Goal: Information Seeking & Learning: Learn about a topic

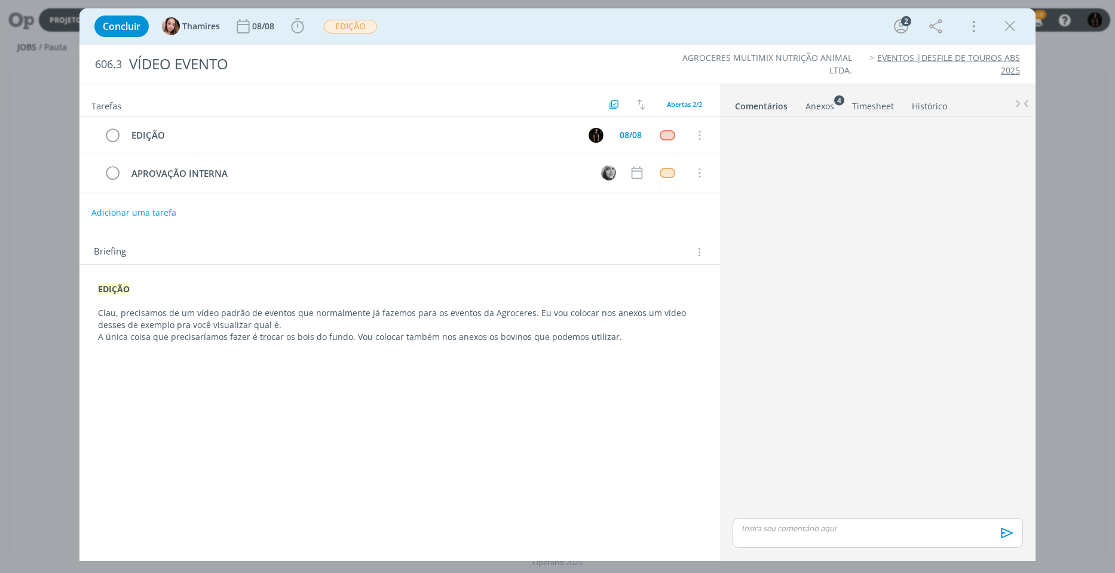
click at [820, 109] on div "Anexos 4" at bounding box center [819, 106] width 29 height 12
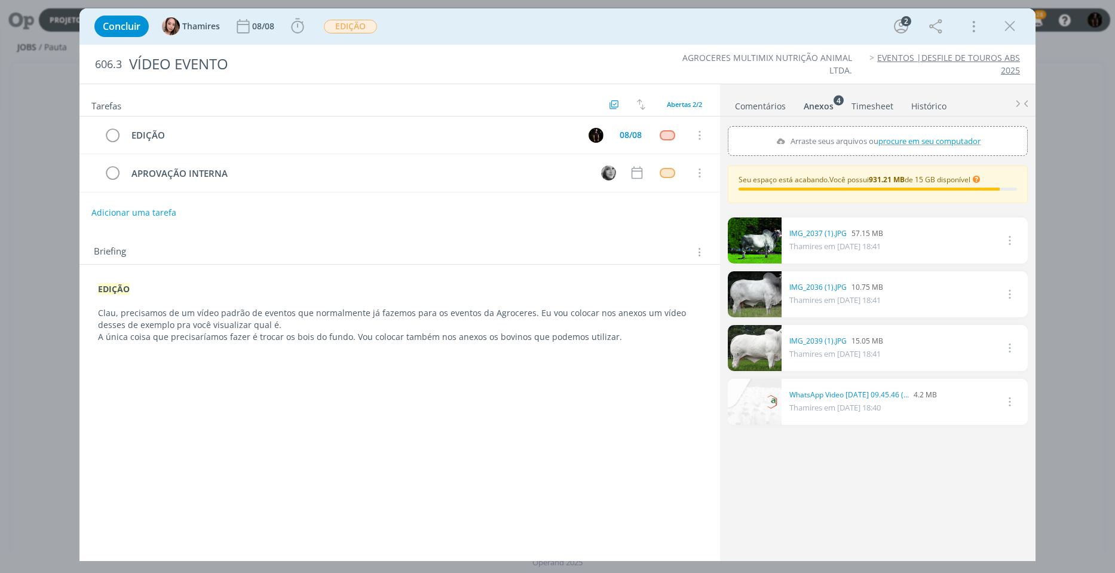
click at [1010, 350] on icon "dialog" at bounding box center [1008, 347] width 13 height 14
click at [891, 343] on div "0 IMG_2039 (1).JPG 15.05 MB [PERSON_NAME] em [DATE] 18:41 Excluir" at bounding box center [878, 348] width 300 height 46
click at [797, 343] on link "IMG_2039 (1).JPG" at bounding box center [817, 341] width 57 height 11
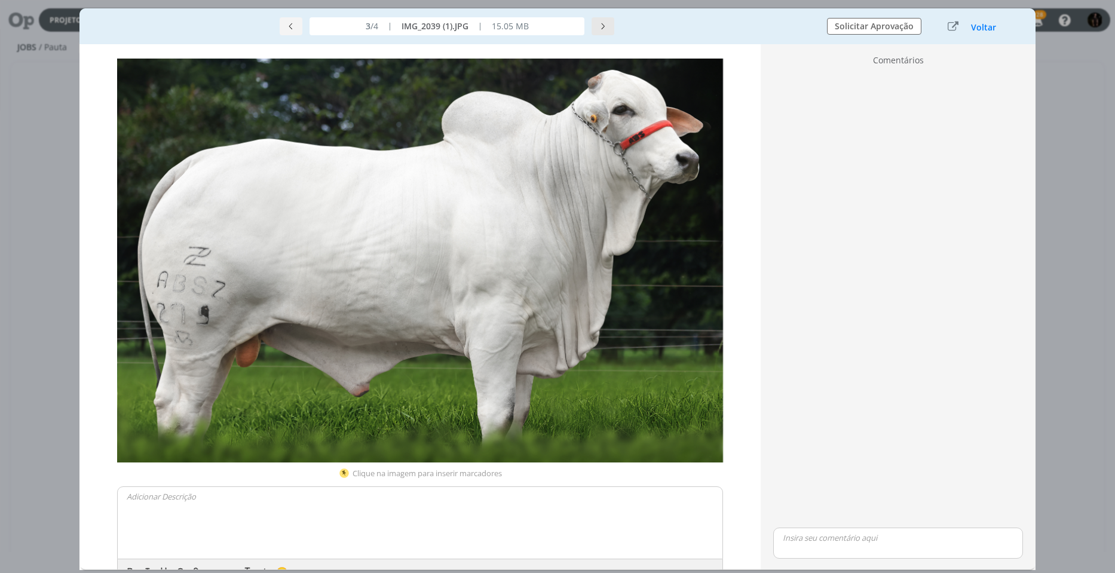
click at [613, 29] on button "dialog" at bounding box center [602, 26] width 23 height 18
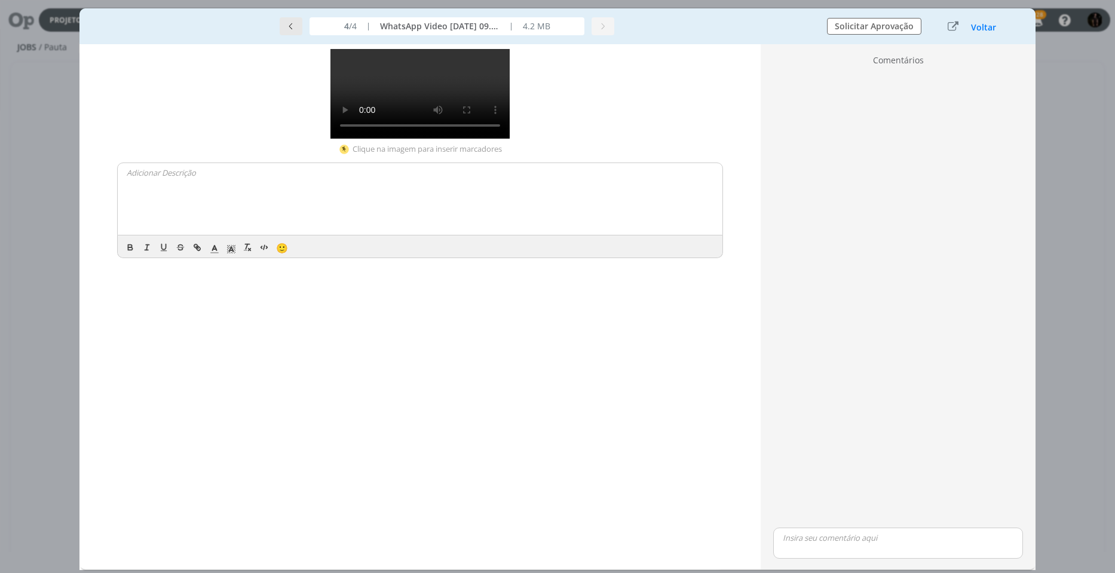
click at [299, 26] on button "dialog" at bounding box center [291, 26] width 23 height 18
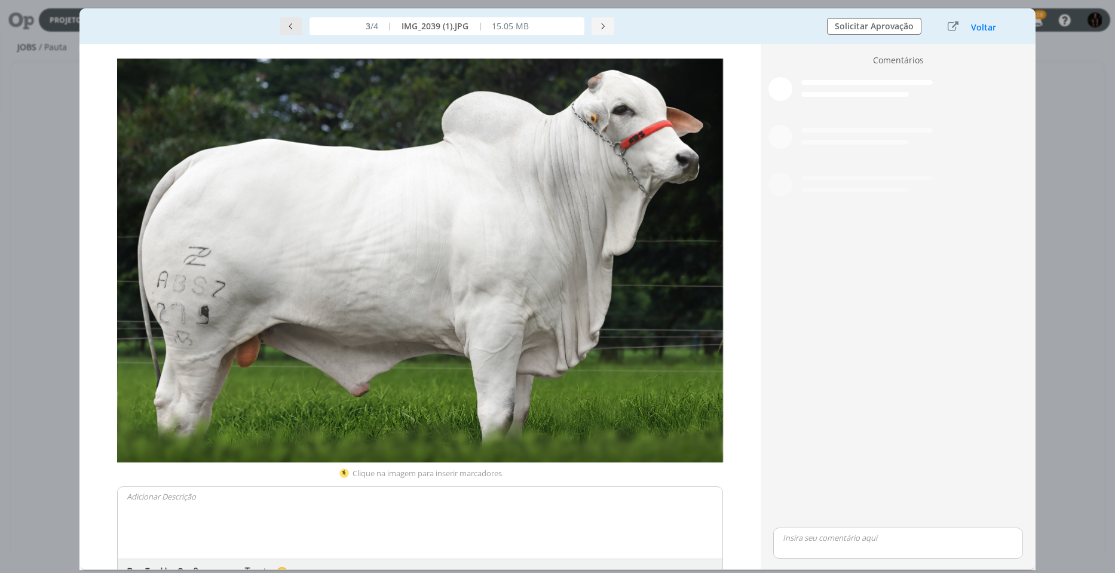
click at [299, 26] on button "dialog" at bounding box center [291, 26] width 23 height 18
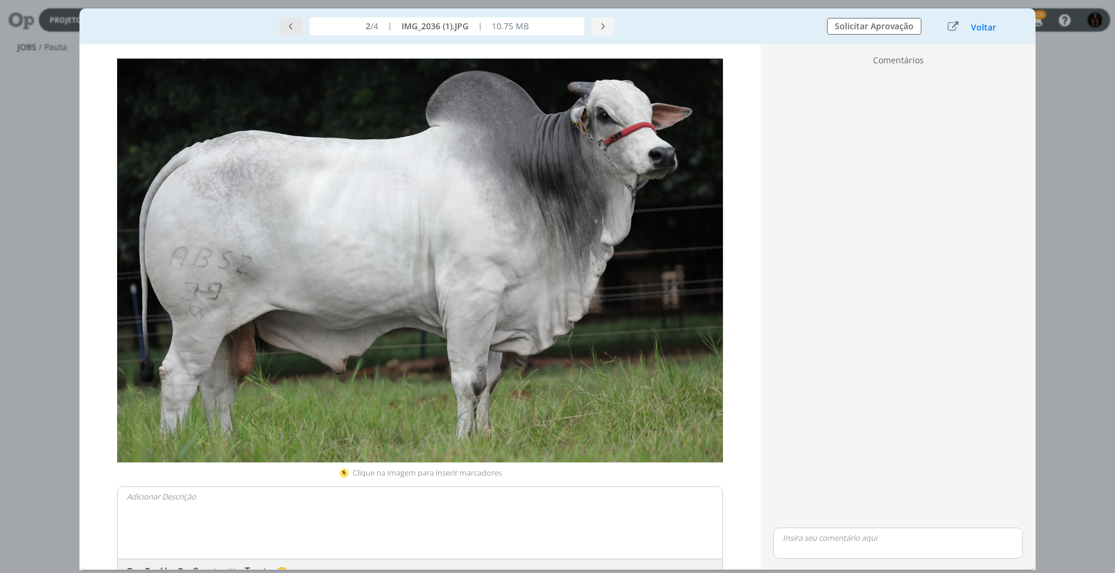
click at [289, 24] on icon "dialog" at bounding box center [291, 26] width 8 height 8
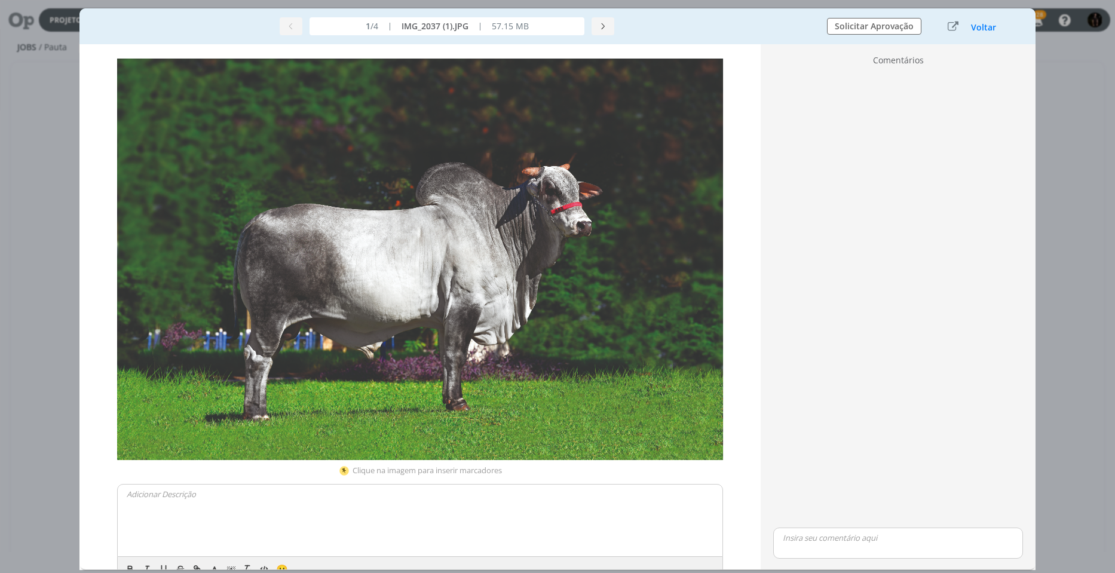
drag, startPoint x: 474, startPoint y: 213, endPoint x: 381, endPoint y: 178, distance: 99.6
click at [981, 24] on button "Voltar" at bounding box center [983, 28] width 26 height 10
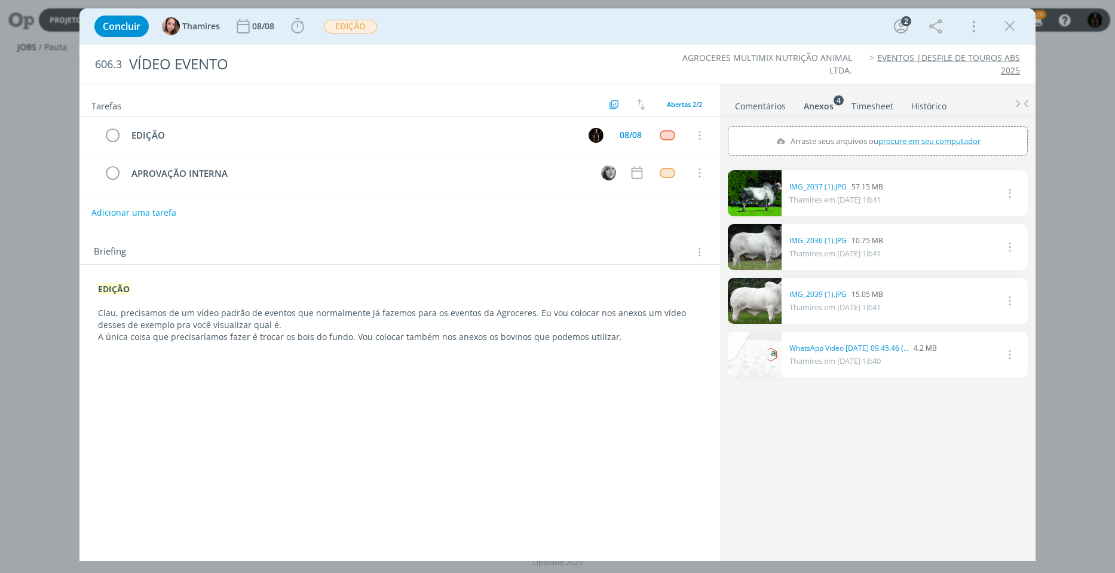
click at [770, 364] on link "dialog" at bounding box center [755, 355] width 54 height 46
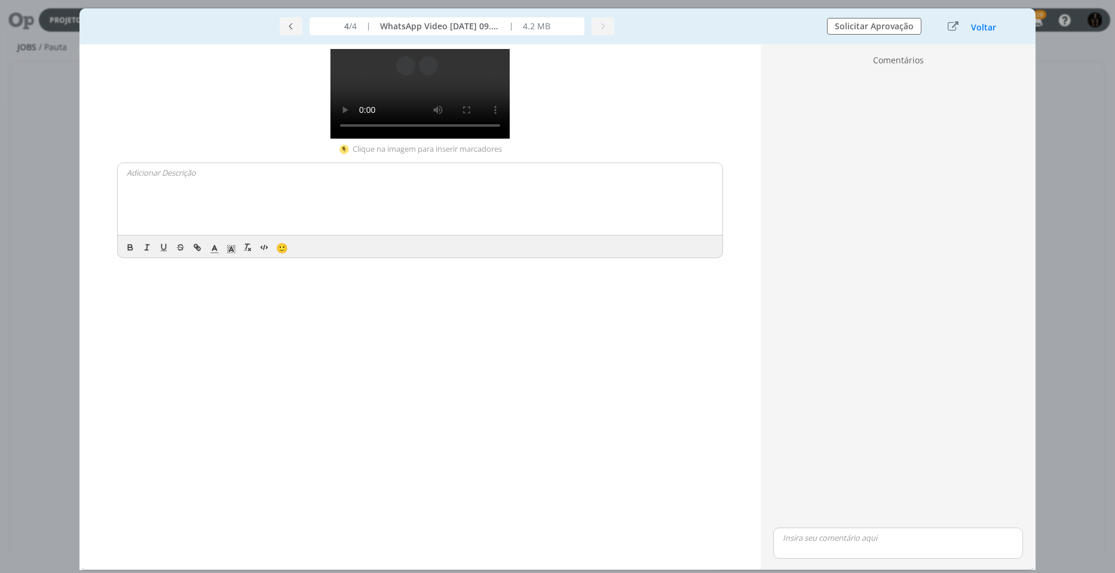
click at [357, 139] on video "Seu navegador não suporta o elemento de vídeo." at bounding box center [419, 94] width 179 height 90
click at [283, 27] on button "dialog" at bounding box center [291, 26] width 23 height 18
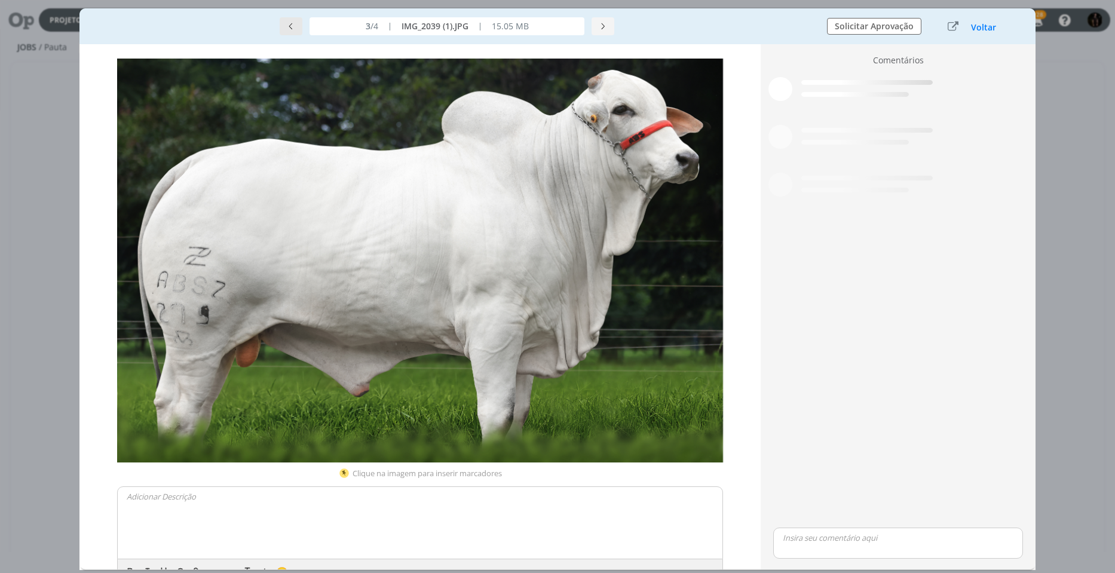
click at [283, 27] on button "dialog" at bounding box center [291, 26] width 23 height 18
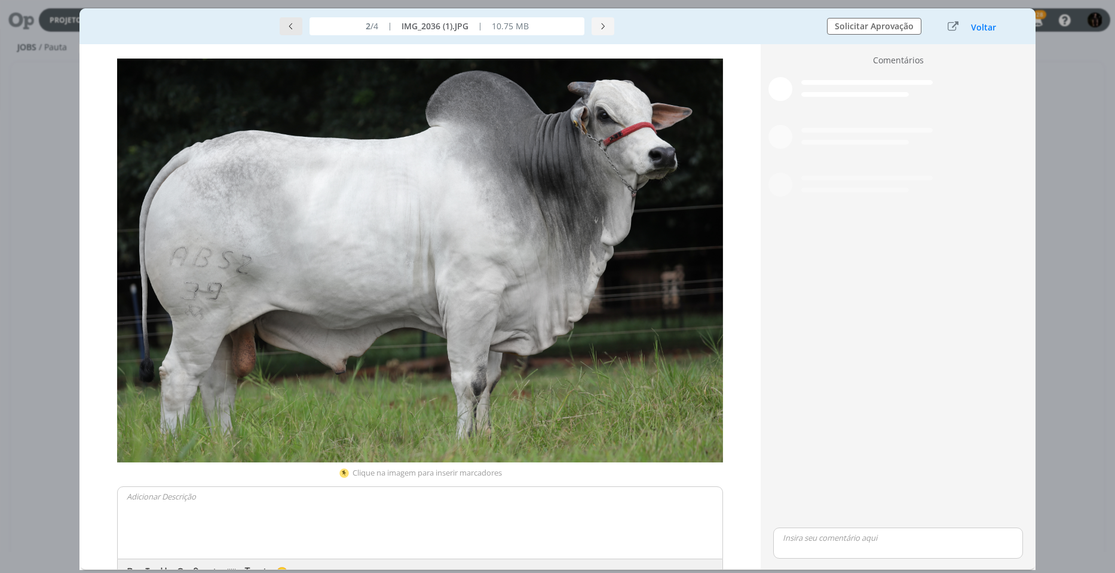
click at [283, 27] on button "dialog" at bounding box center [291, 26] width 23 height 18
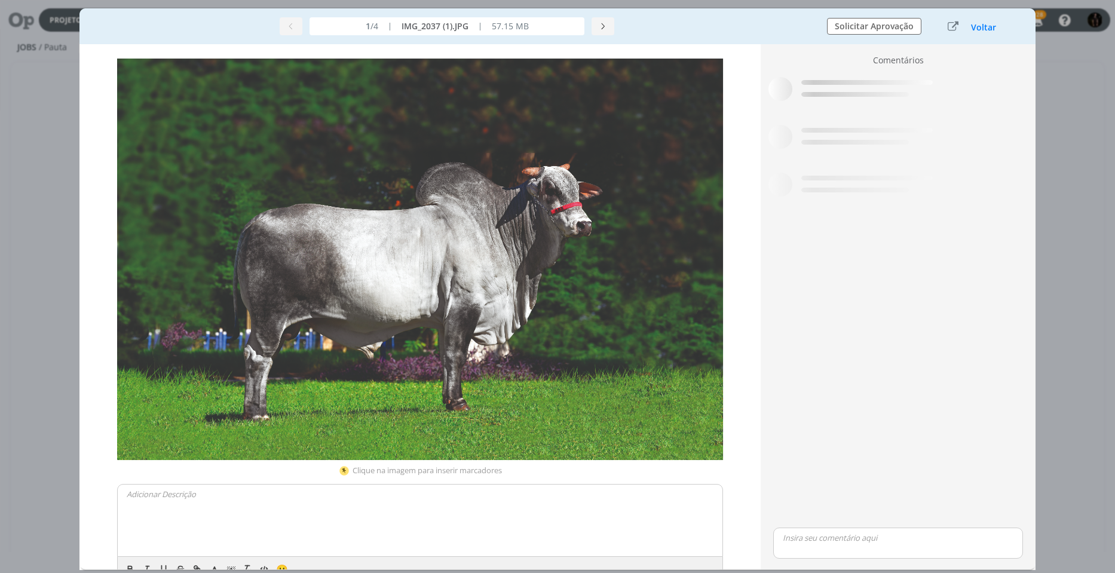
click at [475, 343] on img "dialog" at bounding box center [420, 259] width 606 height 401
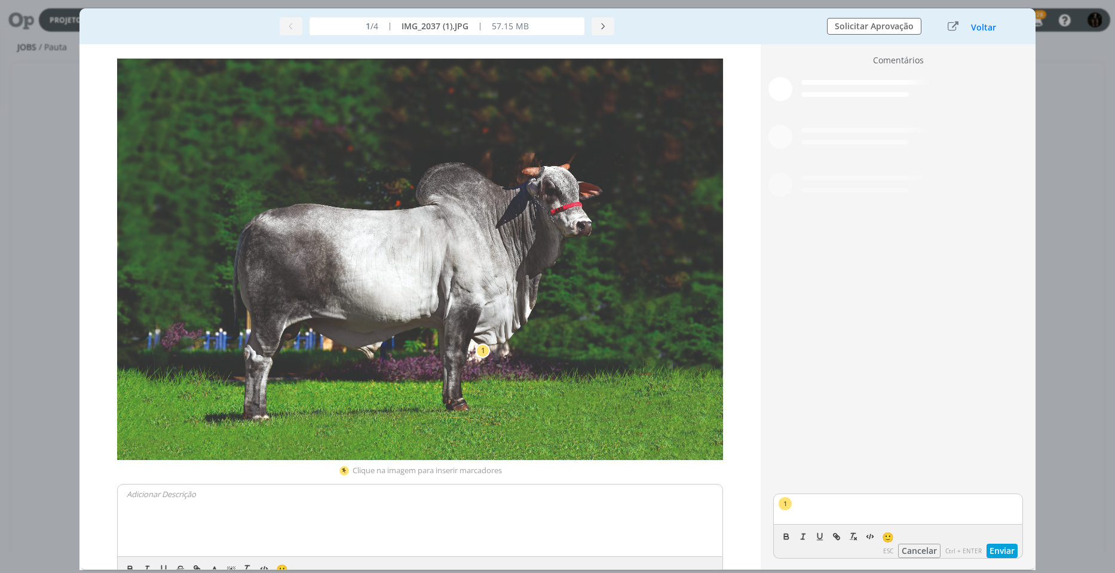
click at [928, 544] on button "Cancelar" at bounding box center [919, 551] width 42 height 14
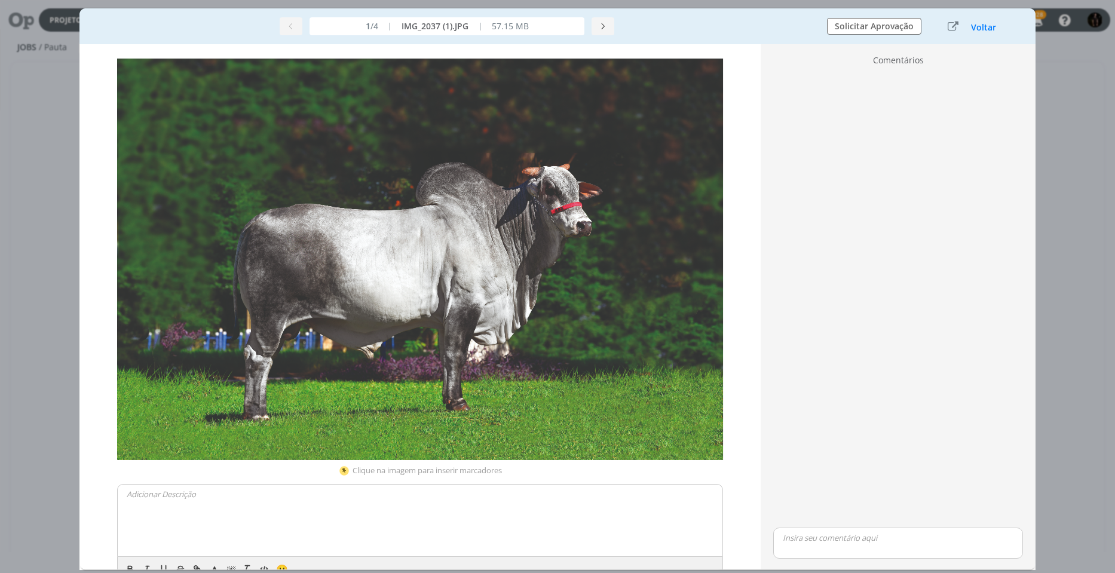
drag, startPoint x: 369, startPoint y: 226, endPoint x: 155, endPoint y: 236, distance: 214.7
click at [155, 236] on img "dialog" at bounding box center [420, 259] width 606 height 401
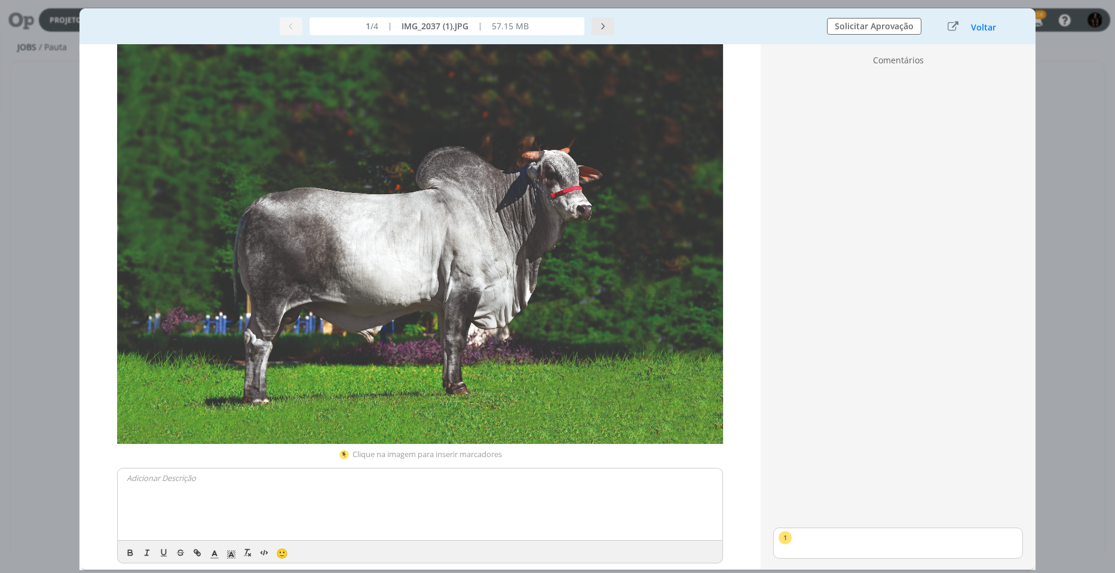
click at [610, 29] on button "dialog" at bounding box center [602, 26] width 23 height 18
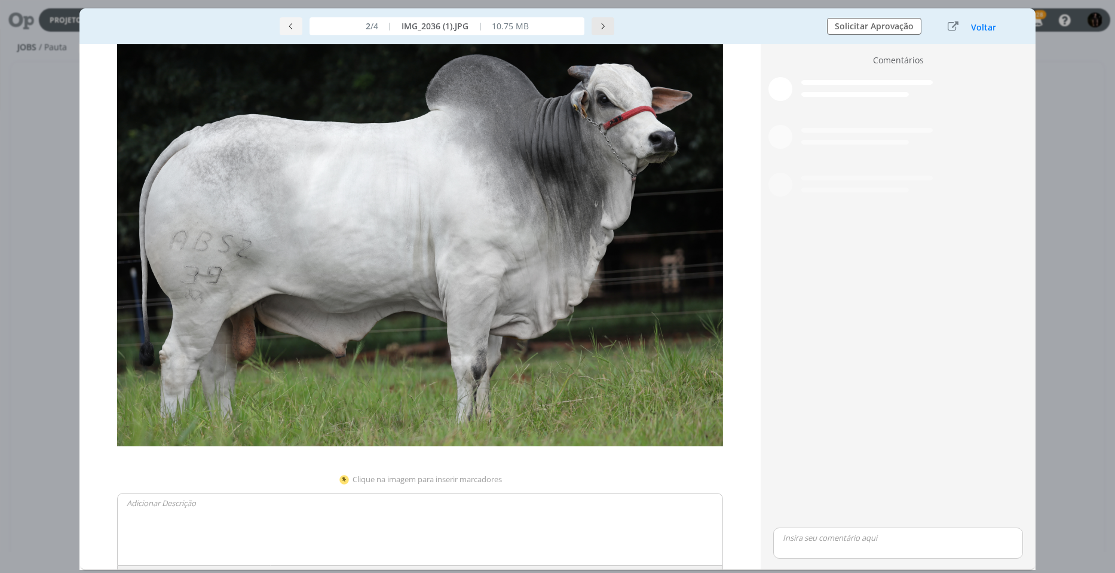
scroll to position [0, 0]
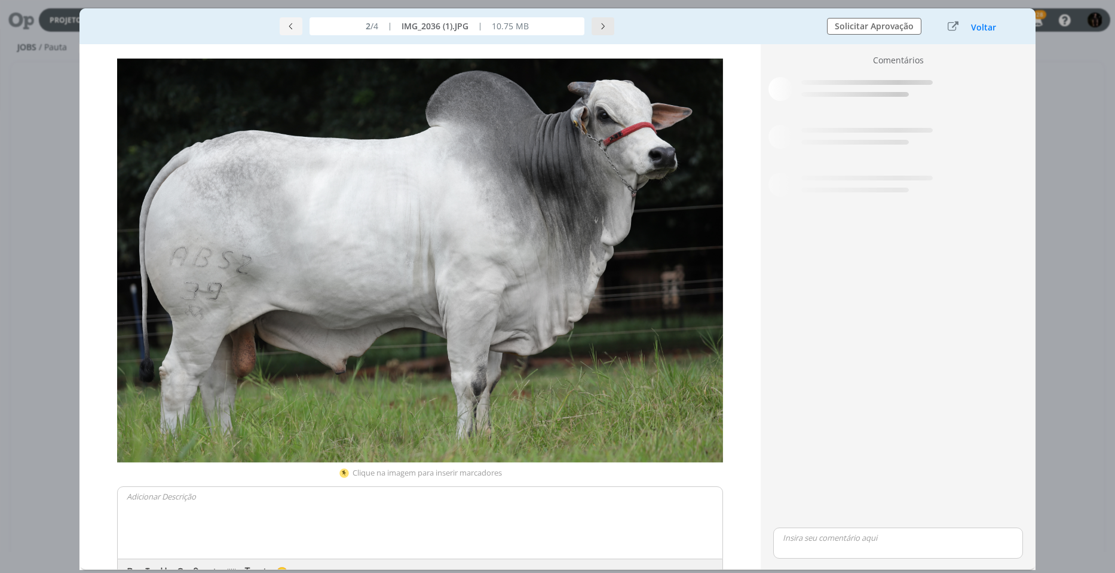
click at [611, 29] on button "dialog" at bounding box center [602, 26] width 23 height 18
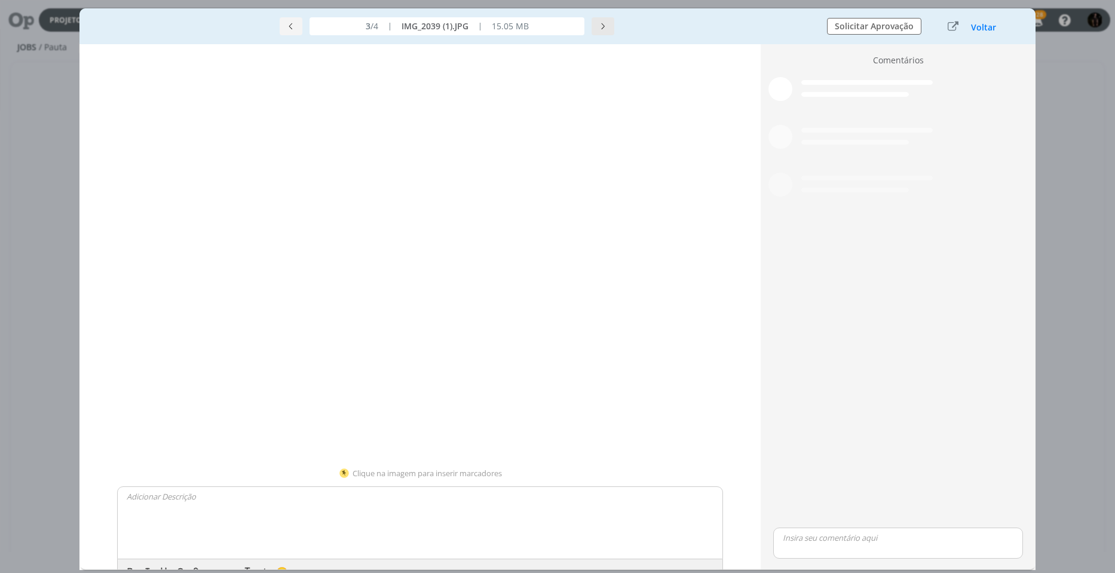
click at [611, 29] on button "dialog" at bounding box center [602, 26] width 23 height 18
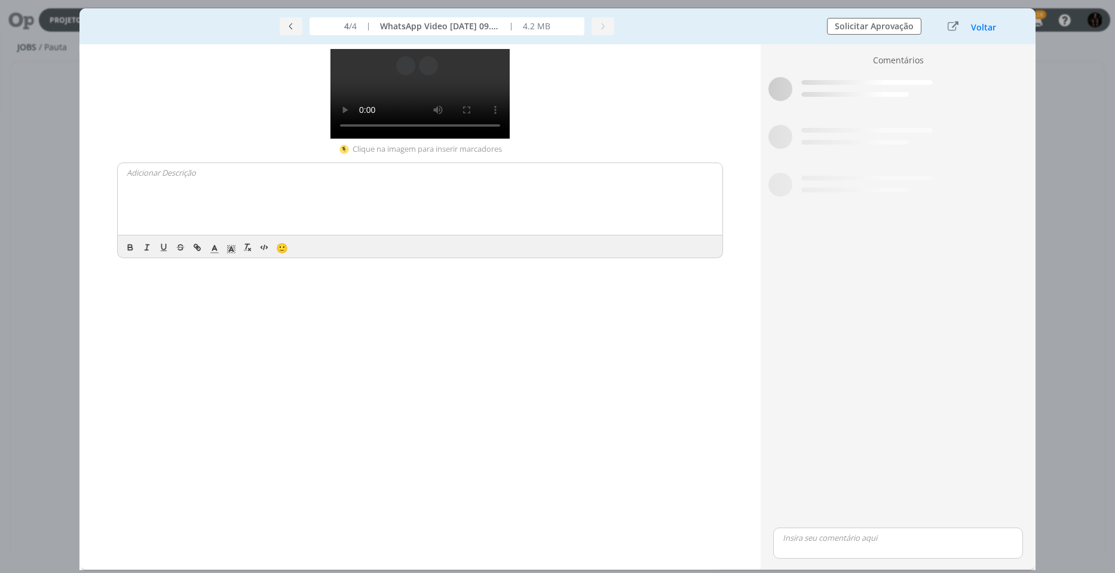
click at [330, 139] on video "Seu navegador não suporta o elemento de vídeo." at bounding box center [419, 94] width 179 height 90
click at [128, 358] on div "Seu navegador não suporta o elemento de vídeo. Clique na imagem para inserir ma…" at bounding box center [419, 306] width 681 height 525
click at [118, 358] on div "Seu navegador não suporta o elemento de vídeo. Clique na imagem para inserir ma…" at bounding box center [419, 306] width 681 height 525
click at [974, 27] on button "Voltar" at bounding box center [983, 28] width 26 height 10
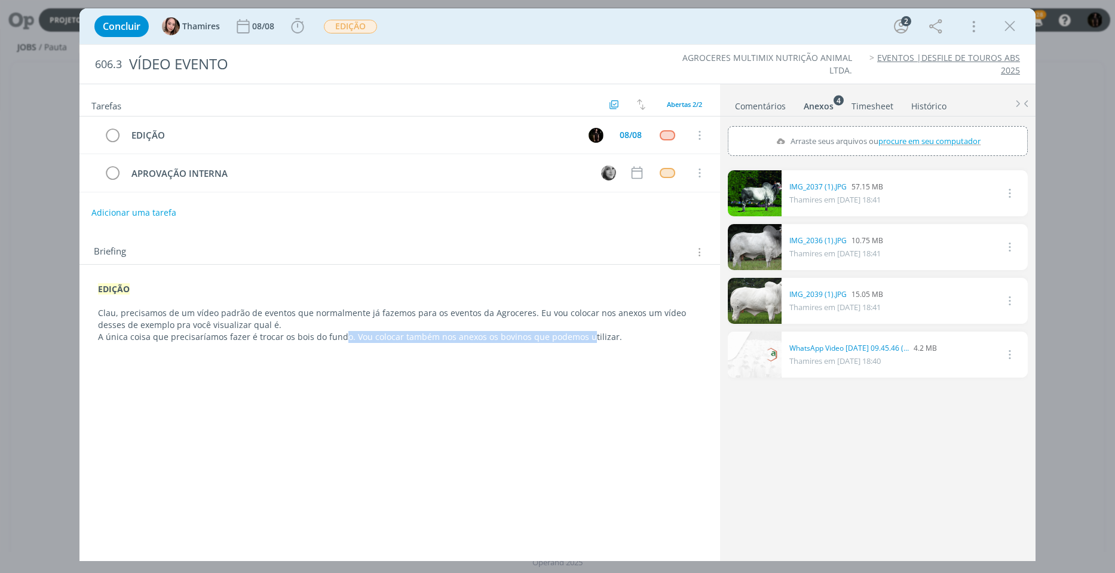
drag, startPoint x: 337, startPoint y: 345, endPoint x: 581, endPoint y: 342, distance: 243.1
click at [581, 342] on div "EDIÇÃO Clau, precisamos de um vídeo padrão de eventos que normalmente já fazemo…" at bounding box center [399, 312] width 621 height 67
click at [581, 342] on p "A única coisa que precisaríamos fazer é trocar os bois do fundo. Vou colocar ta…" at bounding box center [400, 338] width 602 height 12
click at [748, 355] on link "dialog" at bounding box center [755, 355] width 54 height 46
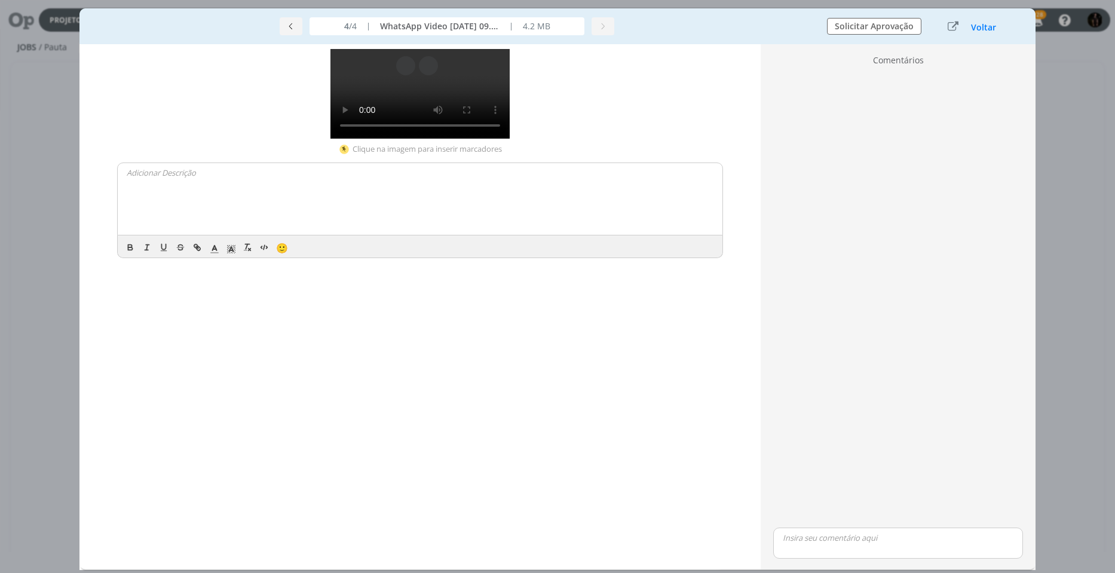
click at [333, 139] on video "Seu navegador não suporta o elemento de vídeo." at bounding box center [419, 94] width 179 height 90
click at [290, 29] on icon "dialog" at bounding box center [291, 26] width 8 height 8
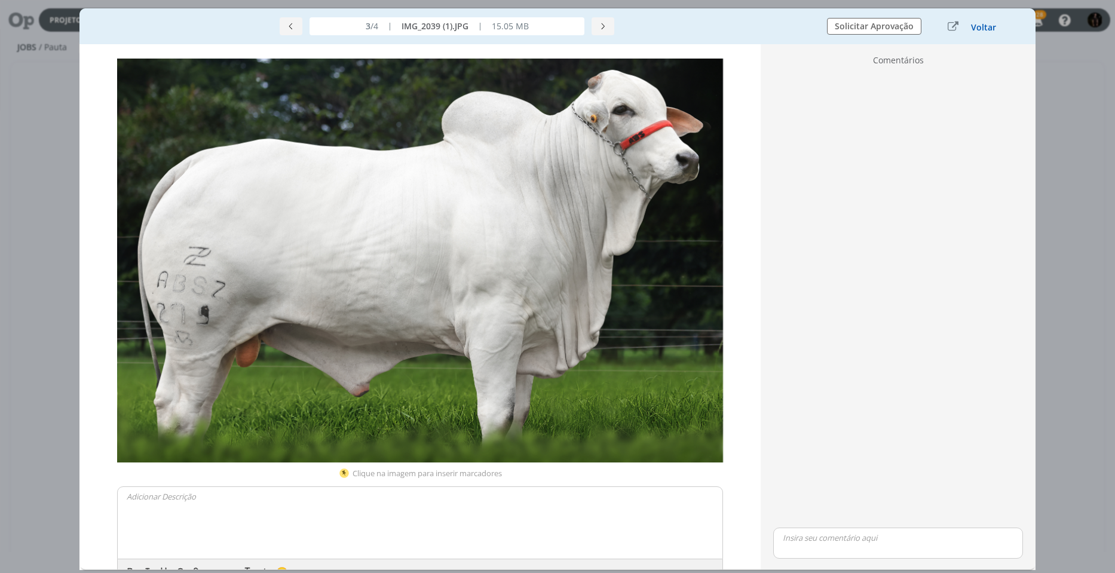
click at [978, 28] on button "Voltar" at bounding box center [983, 28] width 26 height 10
